Goal: Task Accomplishment & Management: Use online tool/utility

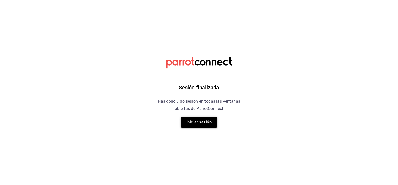
click at [201, 126] on button "Iniciar sesión" at bounding box center [199, 121] width 36 height 11
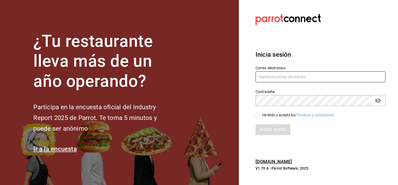
type input "luis.urbina@grupocosteno.com"
click at [256, 116] on input "He leído y acepto los Términos y condiciones." at bounding box center [258, 115] width 5 height 5
checkbox input "true"
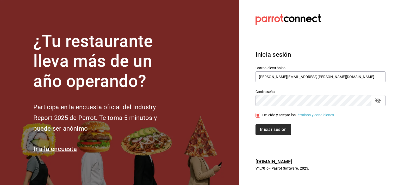
click at [262, 127] on button "Iniciar sesión" at bounding box center [273, 129] width 35 height 11
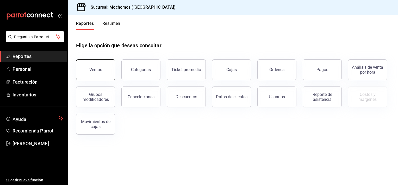
click at [83, 78] on button "Ventas" at bounding box center [95, 69] width 39 height 21
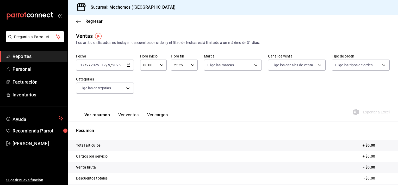
click at [129, 67] on div "[DATE] [DATE] - [DATE] [DATE]" at bounding box center [105, 64] width 58 height 11
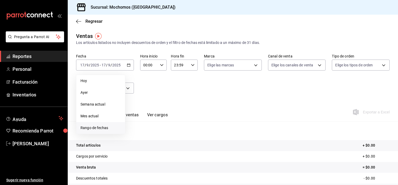
click at [97, 128] on span "Rango de fechas" at bounding box center [101, 127] width 40 height 5
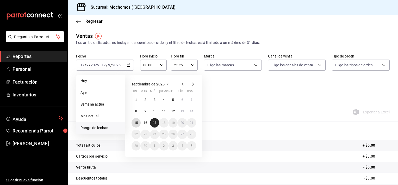
drag, startPoint x: 138, startPoint y: 121, endPoint x: 154, endPoint y: 124, distance: 16.5
click at [154, 124] on div "1 2 3 4 5 6 7 8 9 10 11 12 13 14 15 16 17 18 19 20 21 22 23 24 25 26 27 28 29 3…" at bounding box center [164, 122] width 65 height 55
click at [154, 124] on button "17" at bounding box center [154, 122] width 9 height 9
click at [135, 123] on abbr "15" at bounding box center [135, 123] width 3 height 4
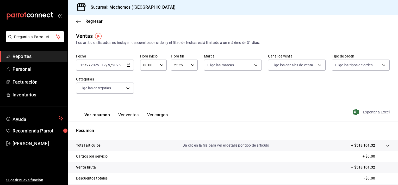
click at [369, 111] on span "Exportar a Excel" at bounding box center [372, 112] width 36 height 6
